Goal: Information Seeking & Learning: Learn about a topic

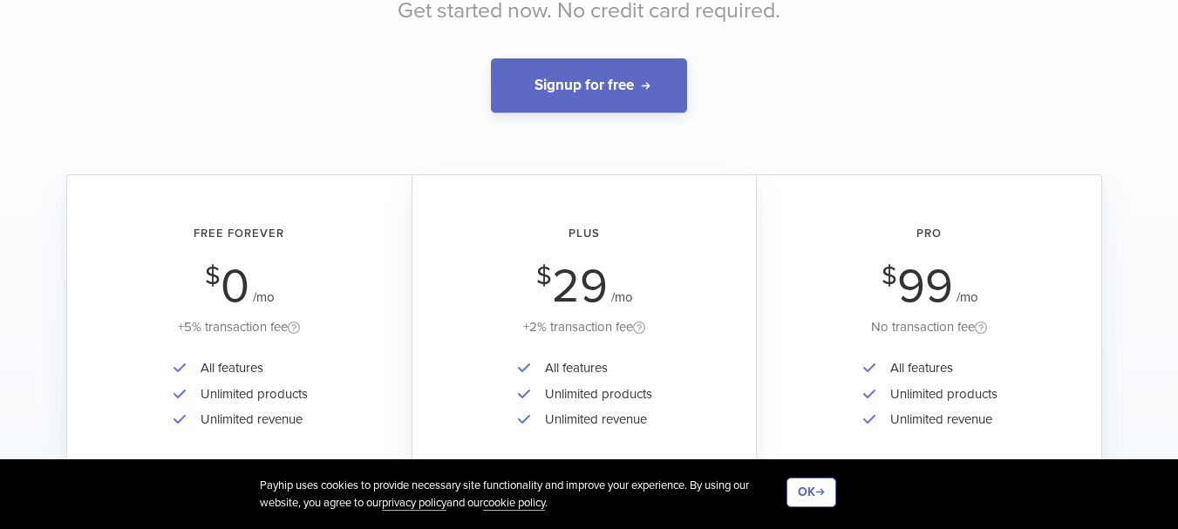
scroll to position [262, 0]
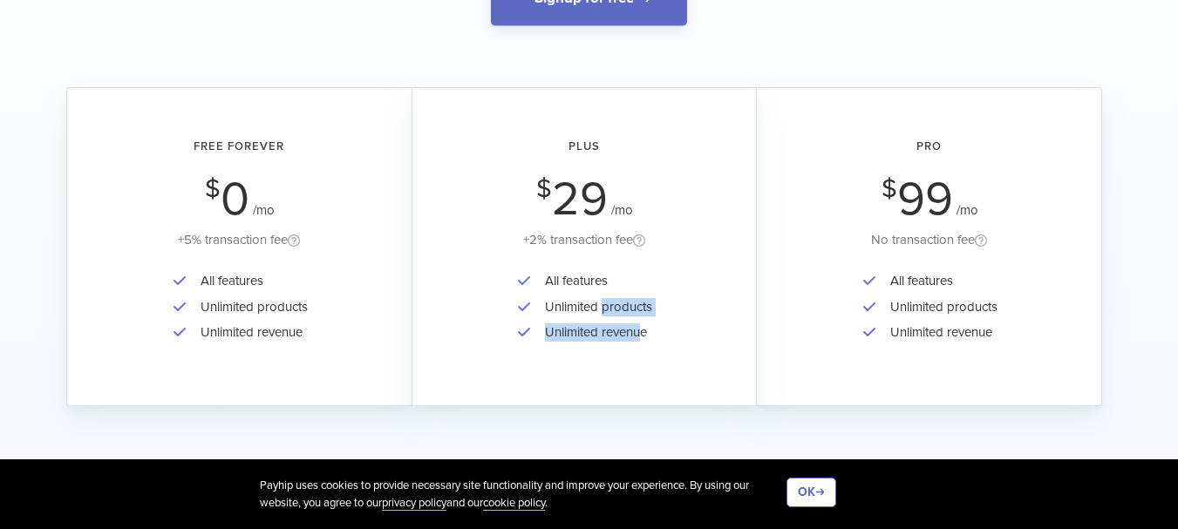
drag, startPoint x: 602, startPoint y: 303, endPoint x: 666, endPoint y: 322, distance: 66.2
click at [657, 322] on div "All features Unlimited products Unlimited revenue" at bounding box center [584, 319] width 295 height 101
click at [666, 322] on div "All features Unlimited products Unlimited revenue" at bounding box center [584, 319] width 295 height 101
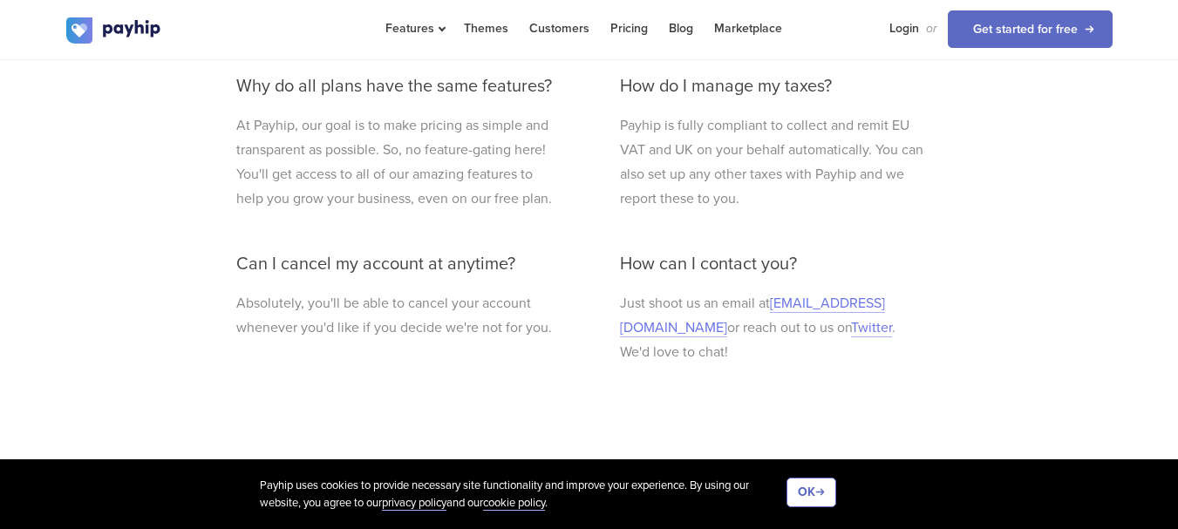
scroll to position [1125, 0]
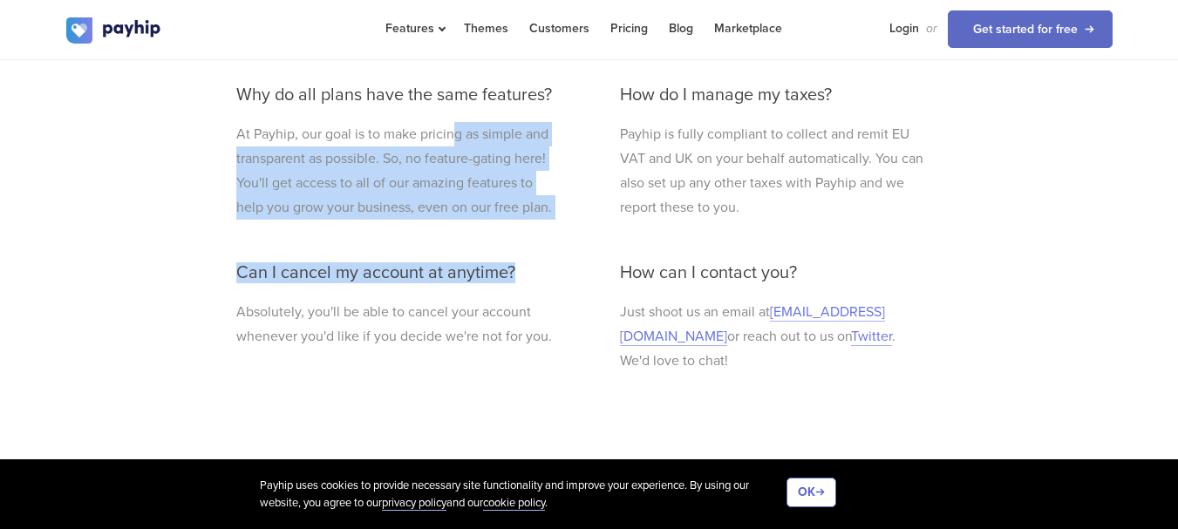
drag, startPoint x: 451, startPoint y: 136, endPoint x: 542, endPoint y: 289, distance: 177.9
click at [528, 284] on div "Do I need to pay PayPal/Stripe fees? Yes, PayPal and Stripe will still charge a…" at bounding box center [397, 76] width 349 height 631
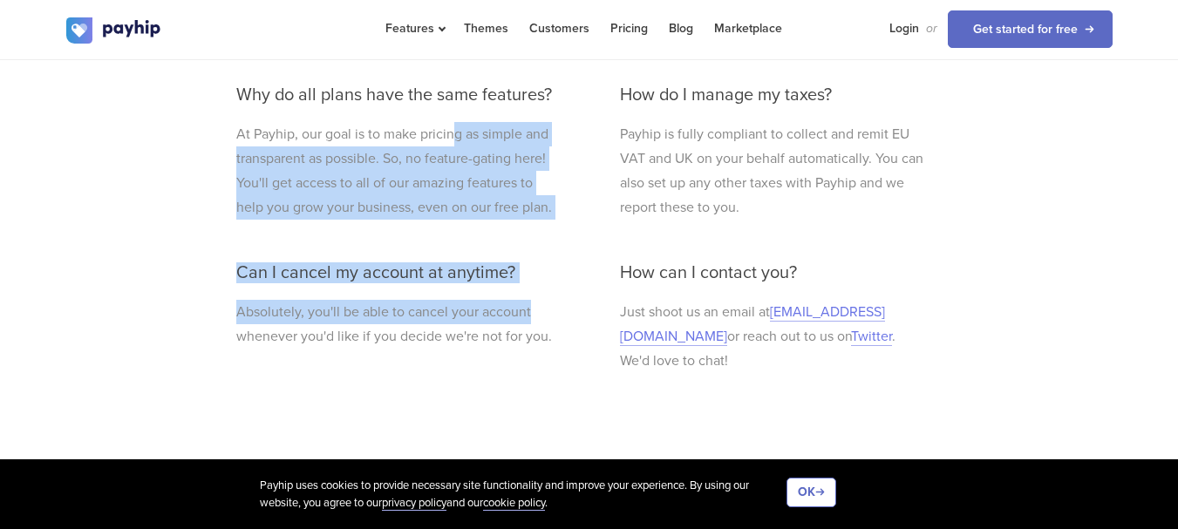
click at [542, 289] on div "Do I need to pay PayPal/Stripe fees? Yes, PayPal and Stripe will still charge a…" at bounding box center [397, 76] width 349 height 631
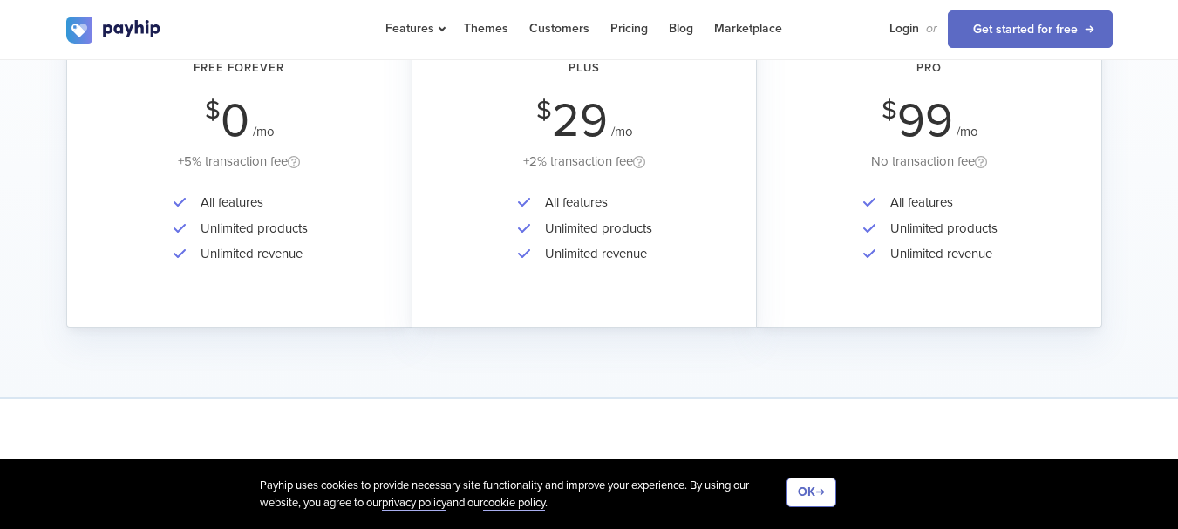
scroll to position [253, 0]
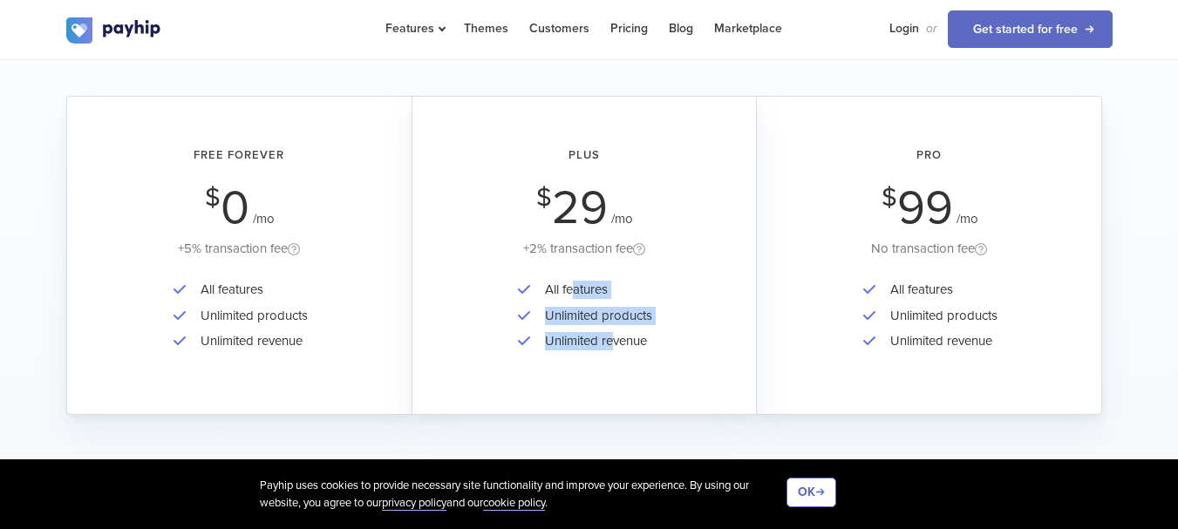
drag, startPoint x: 576, startPoint y: 296, endPoint x: 639, endPoint y: 341, distance: 77.4
click at [633, 341] on ul "All features Unlimited products Unlimited revenue" at bounding box center [583, 315] width 137 height 77
click at [651, 337] on li "Unlimited revenue" at bounding box center [594, 341] width 116 height 25
drag, startPoint x: 191, startPoint y: 248, endPoint x: 432, endPoint y: 272, distance: 241.9
click at [326, 269] on div "Free Forever $ 0 /mo +5% transaction fee All features Unlimited products Unlimi…" at bounding box center [238, 255] width 345 height 319
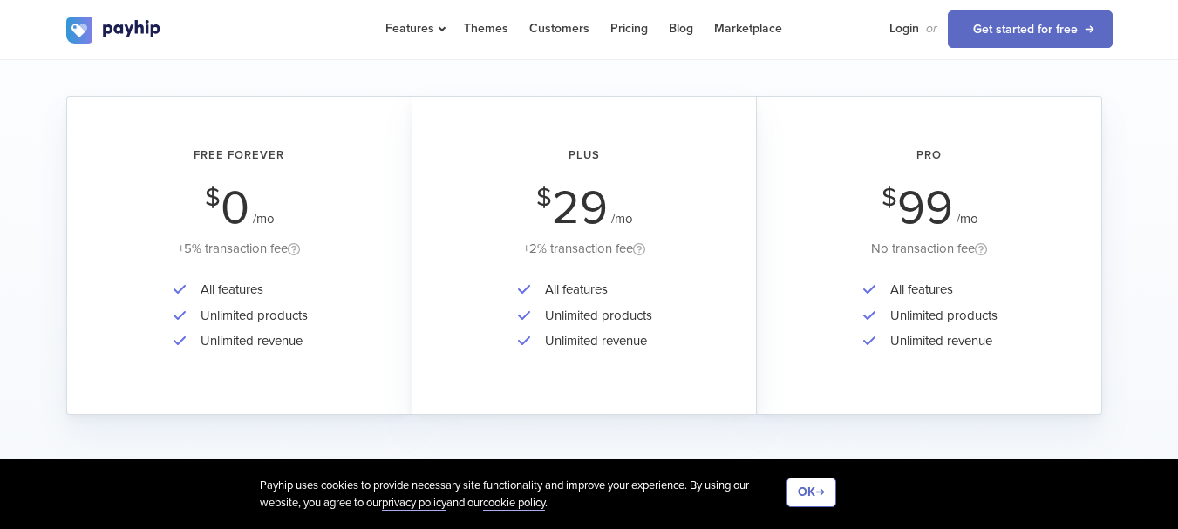
drag, startPoint x: 916, startPoint y: 254, endPoint x: 959, endPoint y: 255, distance: 42.7
click at [959, 255] on div "No transaction fee" at bounding box center [929, 249] width 296 height 22
click at [960, 255] on div "No transaction fee" at bounding box center [929, 249] width 296 height 22
drag, startPoint x: 538, startPoint y: 248, endPoint x: 588, endPoint y: 251, distance: 49.8
click at [586, 251] on div "+2% transaction fee" at bounding box center [584, 249] width 295 height 22
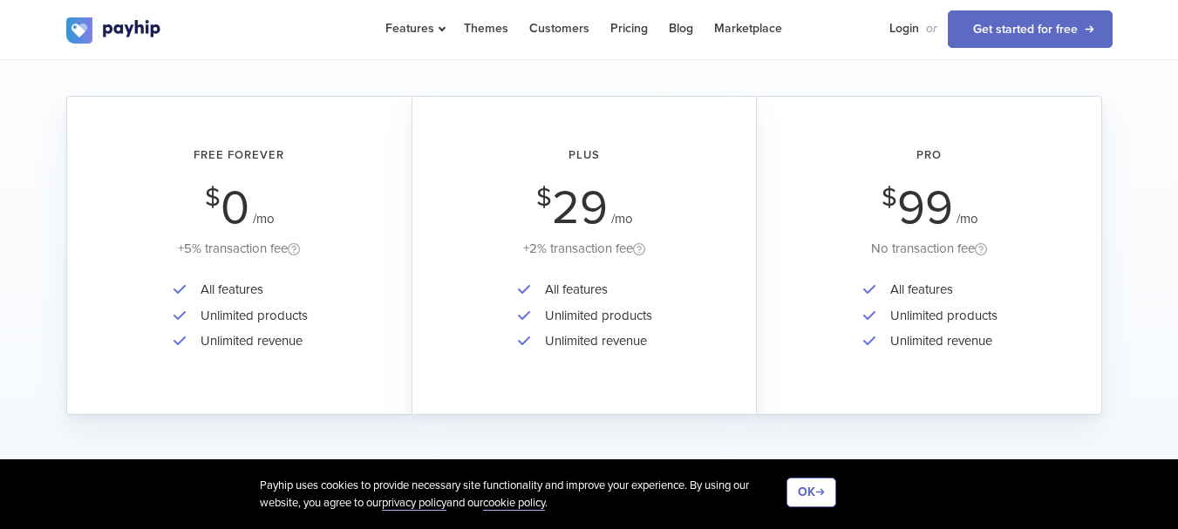
click at [590, 252] on div "+2% transaction fee" at bounding box center [584, 249] width 295 height 22
drag, startPoint x: 186, startPoint y: 249, endPoint x: 268, endPoint y: 252, distance: 82.0
click at [262, 252] on div "+5% transaction fee" at bounding box center [240, 249] width 296 height 22
click at [268, 252] on div "+5% transaction fee" at bounding box center [240, 249] width 296 height 22
drag, startPoint x: 165, startPoint y: 249, endPoint x: 272, endPoint y: 251, distance: 107.3
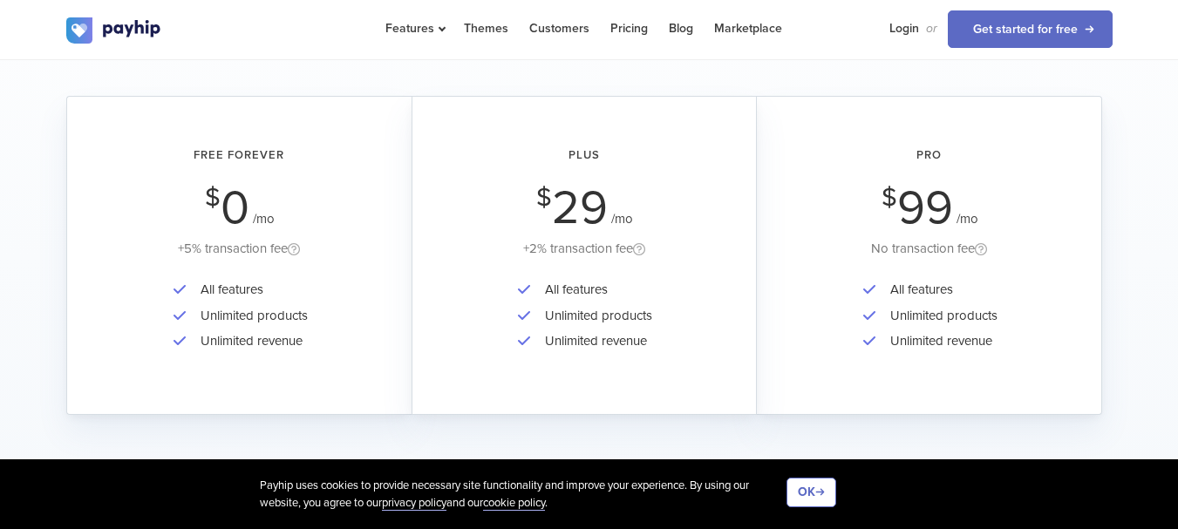
click at [253, 250] on div "+5% transaction fee" at bounding box center [240, 249] width 296 height 22
click at [272, 251] on div "+5% transaction fee" at bounding box center [240, 249] width 296 height 22
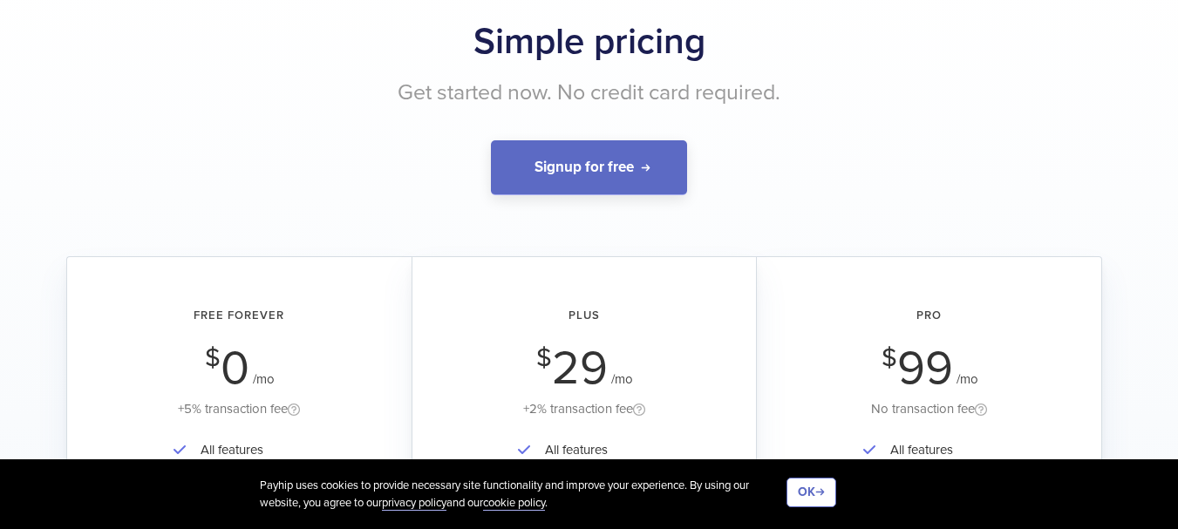
scroll to position [0, 0]
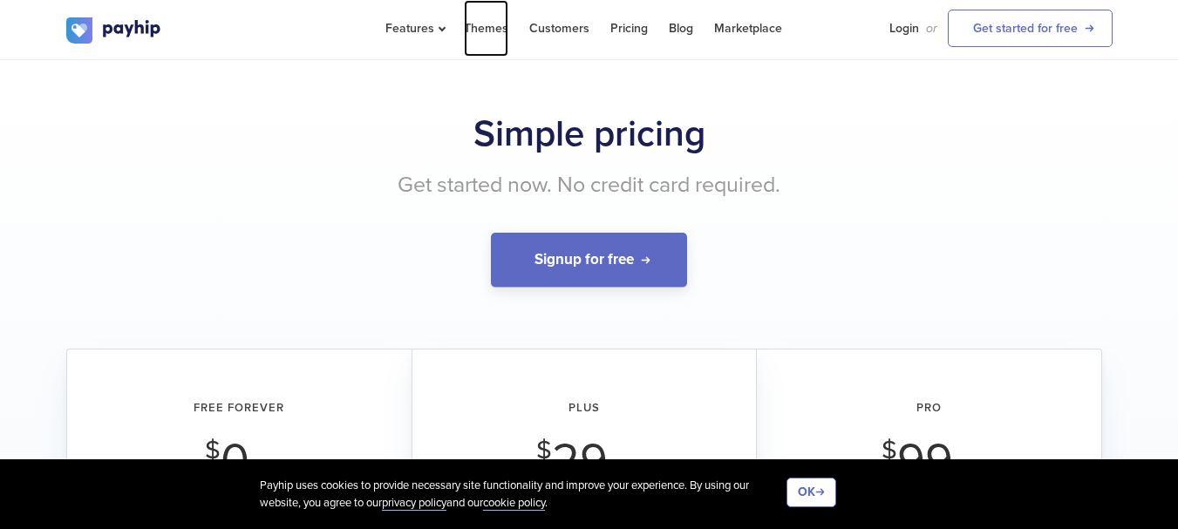
click at [476, 32] on link "Themes" at bounding box center [486, 28] width 44 height 57
